Goal: Information Seeking & Learning: Check status

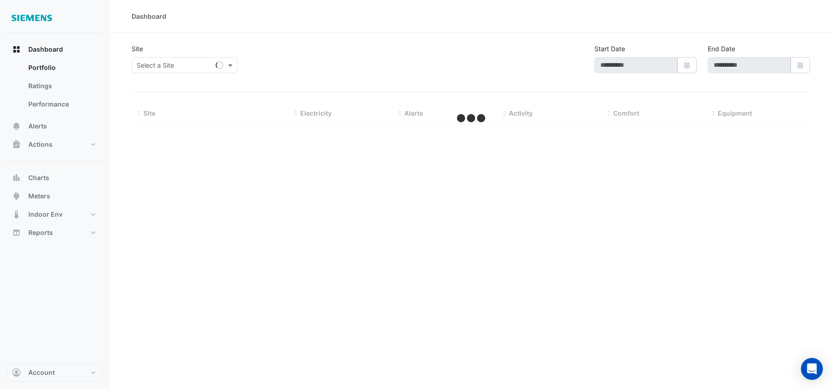
type input "**********"
select select "**"
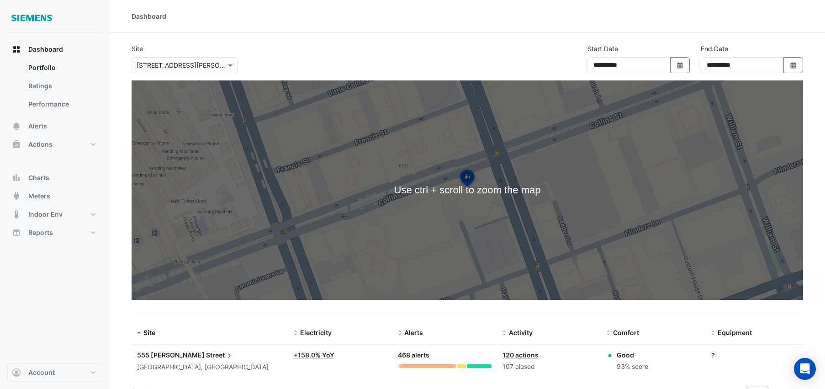
scroll to position [14, 0]
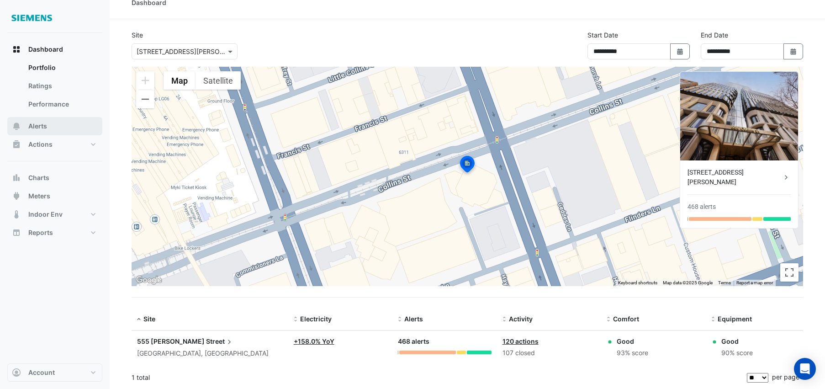
click at [42, 121] on span "Alerts" at bounding box center [37, 125] width 19 height 9
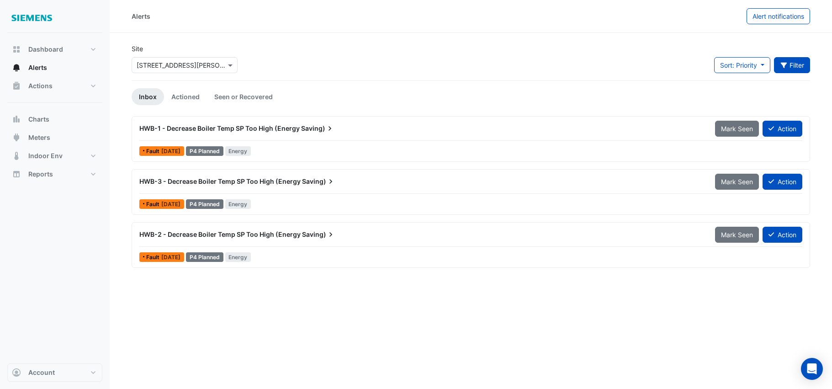
click at [797, 69] on button "Filter" at bounding box center [792, 65] width 37 height 16
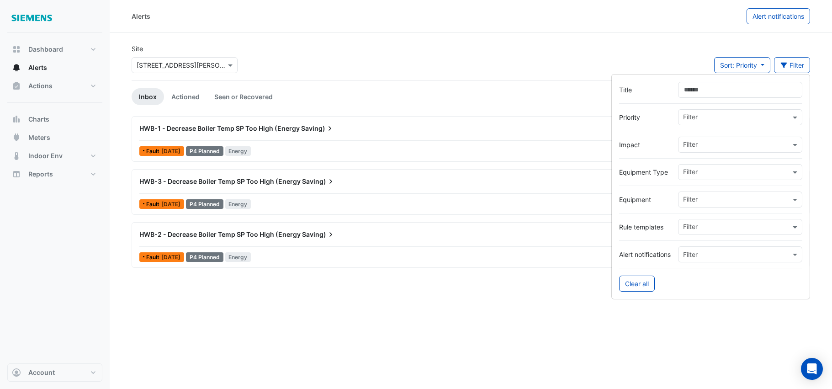
click at [733, 97] on input "Title" at bounding box center [740, 90] width 124 height 16
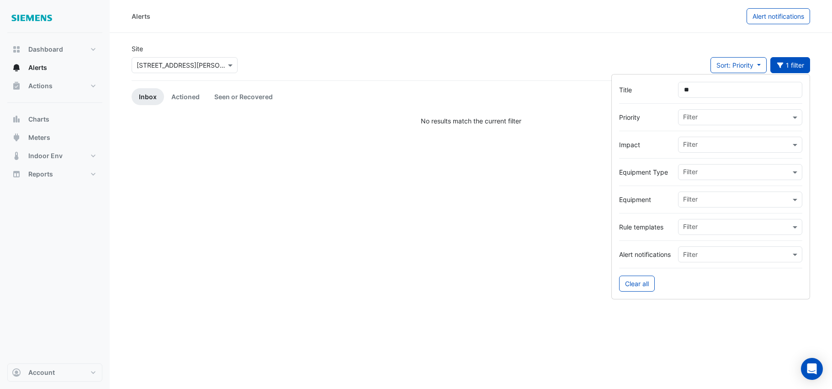
type input "*"
type input "**********"
click at [347, 249] on div "Alerts Alert notifications Site Select a Site × [STREET_ADDRESS][PERSON_NAME] S…" at bounding box center [471, 194] width 722 height 389
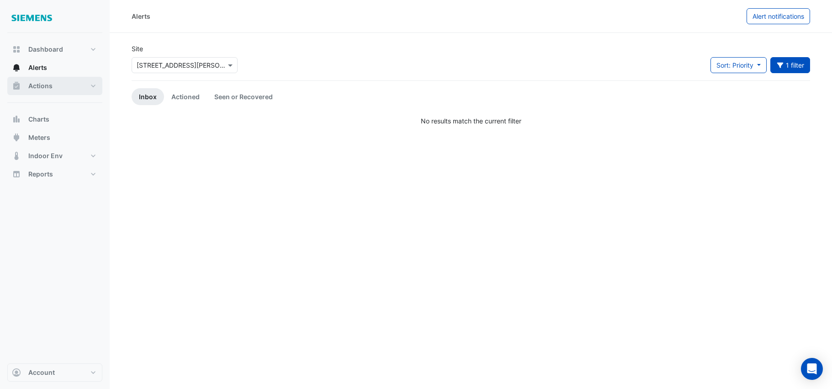
click at [50, 89] on span "Actions" at bounding box center [40, 85] width 24 height 9
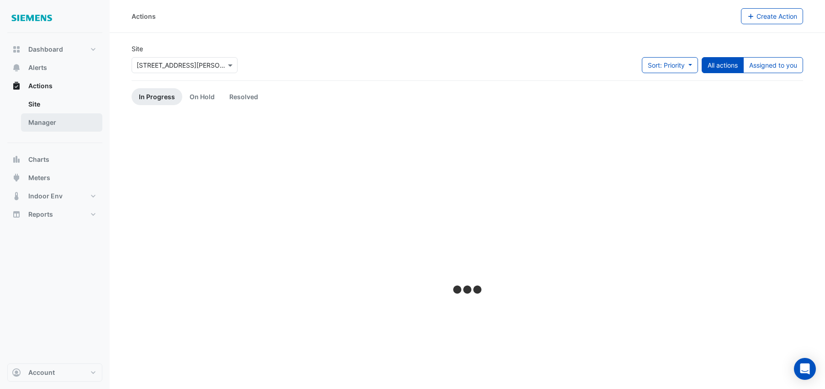
click at [52, 126] on link "Manager" at bounding box center [61, 122] width 81 height 18
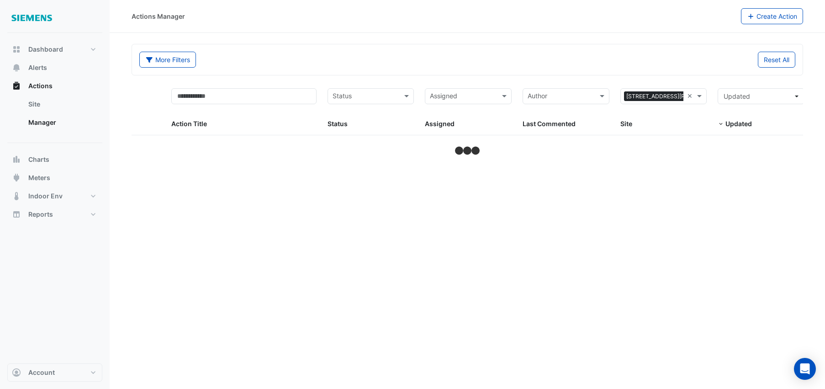
select select "**"
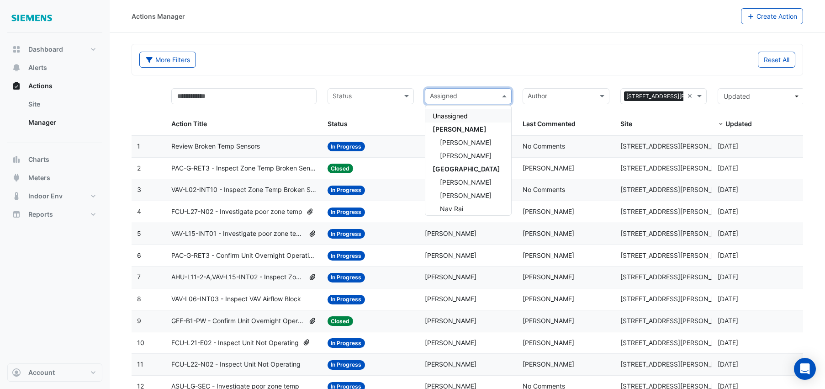
click at [506, 97] on span at bounding box center [505, 96] width 11 height 11
click at [524, 66] on div "Reset All" at bounding box center [633, 60] width 333 height 16
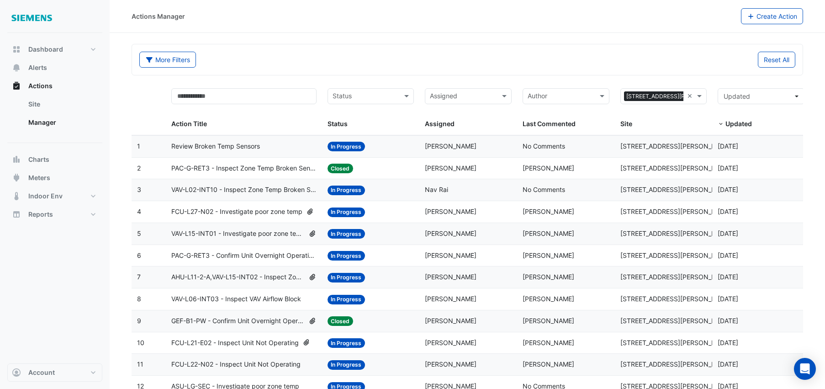
click at [238, 148] on span "Review Broken Temp Sensors" at bounding box center [215, 146] width 89 height 11
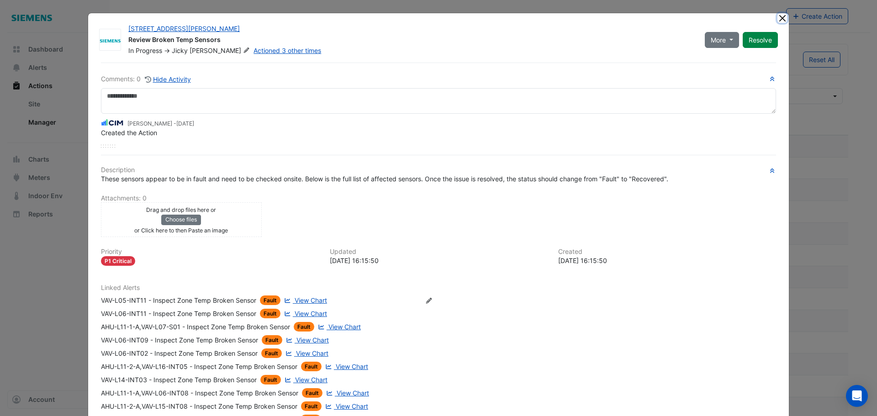
click at [777, 17] on button "Close" at bounding box center [782, 18] width 10 height 10
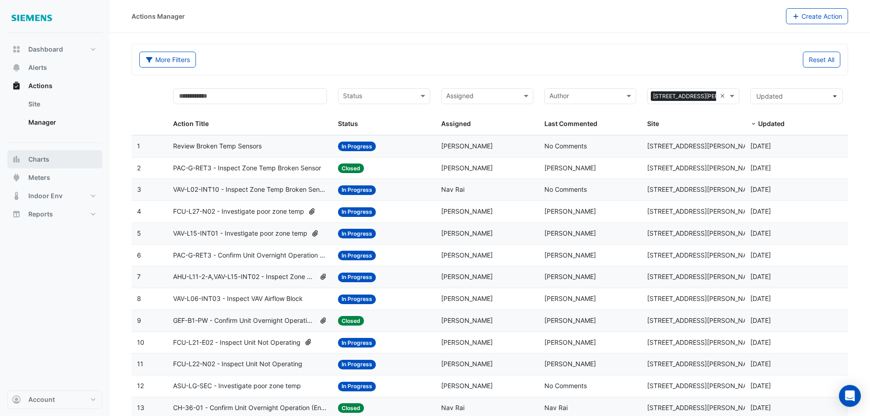
click at [48, 163] on span "Charts" at bounding box center [38, 159] width 21 height 9
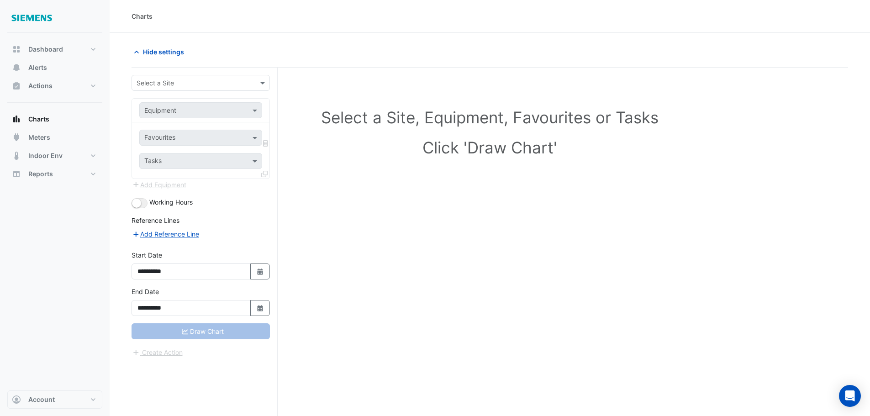
click at [248, 84] on div at bounding box center [200, 83] width 137 height 11
click at [223, 103] on div "[STREET_ADDRESS][PERSON_NAME]" at bounding box center [200, 102] width 137 height 13
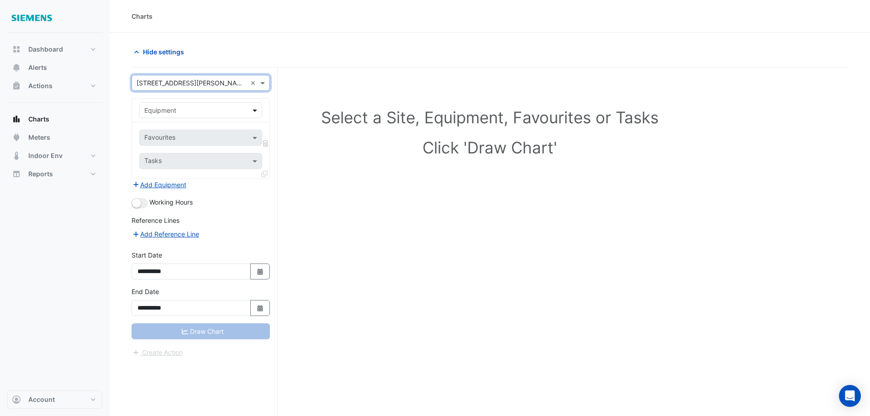
click at [254, 112] on span at bounding box center [255, 110] width 11 height 10
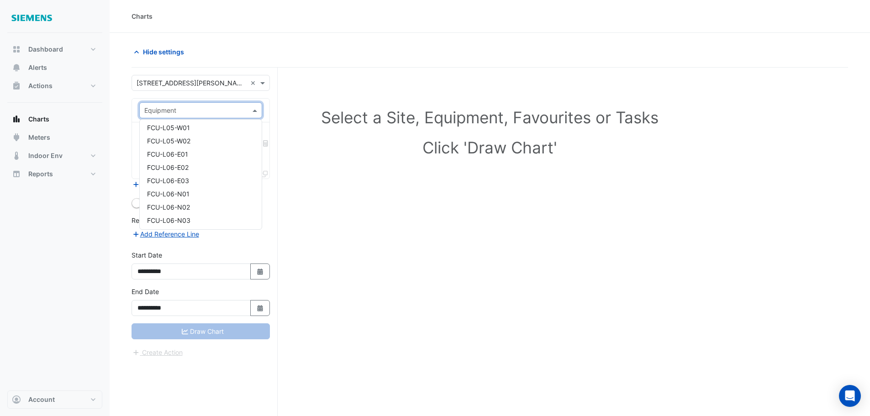
scroll to position [1401, 0]
click at [182, 170] on span "FCU-L06-N01" at bounding box center [168, 172] width 42 height 8
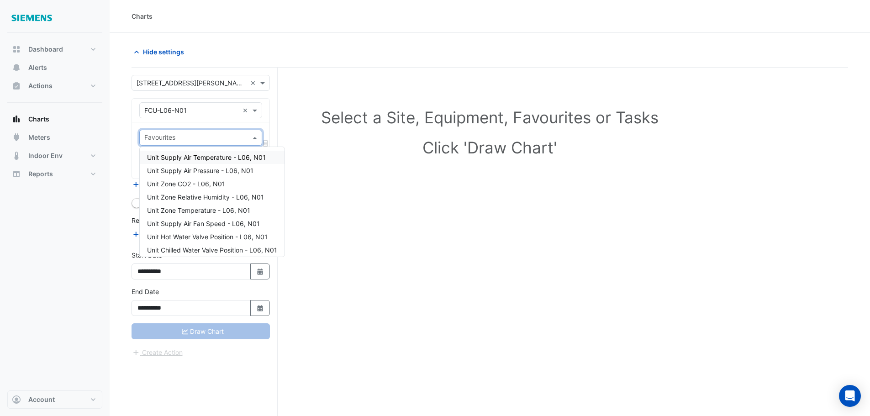
click at [192, 141] on input "text" at bounding box center [195, 139] width 102 height 10
click at [212, 209] on span "Unit Zone Temperature - L06, N01" at bounding box center [198, 210] width 103 height 8
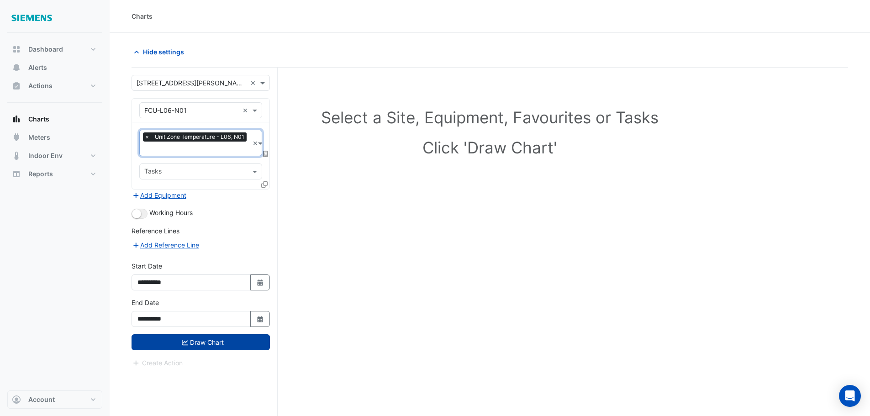
click at [211, 344] on button "Draw Chart" at bounding box center [201, 342] width 138 height 16
